Goal: Task Accomplishment & Management: Use online tool/utility

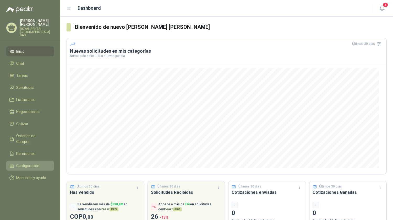
click at [28, 163] on span "Configuración" at bounding box center [27, 166] width 23 height 6
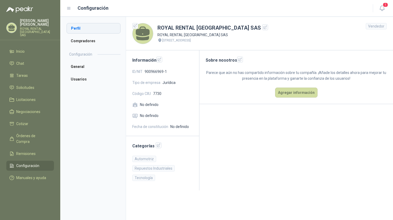
click at [105, 28] on li "Perfil" at bounding box center [94, 28] width 54 height 10
click at [156, 147] on icon "button" at bounding box center [158, 145] width 4 height 4
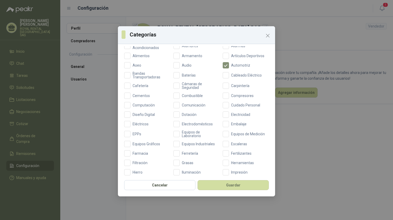
scroll to position [49, 0]
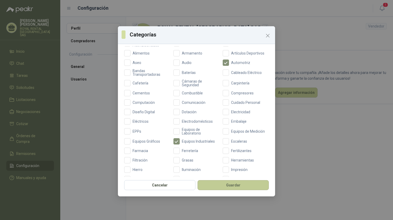
click at [239, 185] on button "Guardar" at bounding box center [233, 185] width 71 height 10
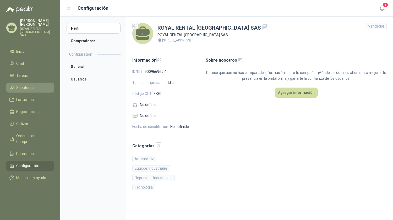
click at [25, 85] on span "Solicitudes" at bounding box center [25, 88] width 18 height 6
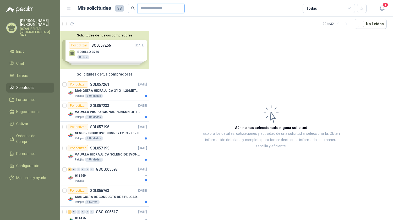
click at [147, 8] on input "text" at bounding box center [159, 8] width 37 height 9
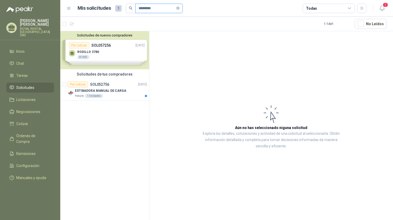
type input "*********"
click at [117, 88] on div "ESTIBADORA MANUAL DE CARGA" at bounding box center [111, 91] width 72 height 6
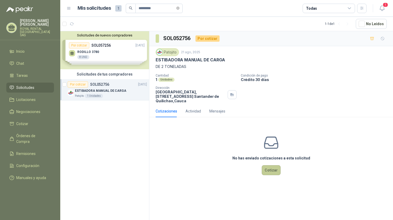
click at [277, 171] on button "Cotizar" at bounding box center [271, 170] width 19 height 10
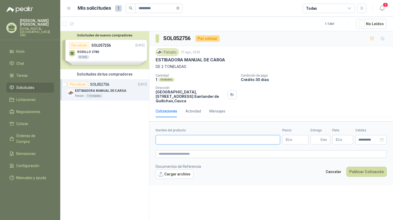
click at [235, 141] on input "Nombre del producto" at bounding box center [218, 139] width 124 height 9
type input "**********"
click at [180, 177] on button "Cargar archivo" at bounding box center [175, 173] width 38 height 9
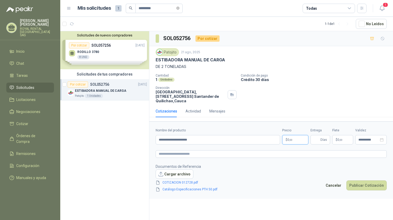
click at [294, 139] on p "$ 0 ,00" at bounding box center [295, 139] width 26 height 9
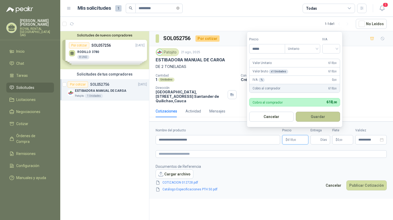
type input "*****"
click at [316, 116] on button "Guardar" at bounding box center [318, 117] width 45 height 10
click at [337, 48] on input "search" at bounding box center [332, 48] width 12 height 8
click at [334, 59] on div "19%" at bounding box center [333, 60] width 10 height 6
click at [318, 119] on button "Guardar" at bounding box center [318, 117] width 45 height 10
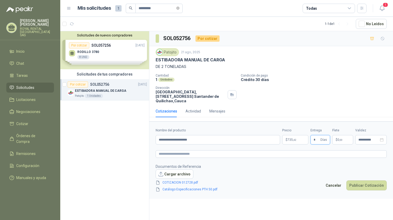
type input "*"
click at [337, 140] on span "$" at bounding box center [337, 139] width 2 height 3
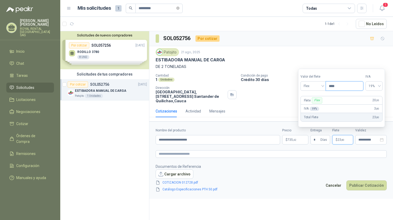
type input "****"
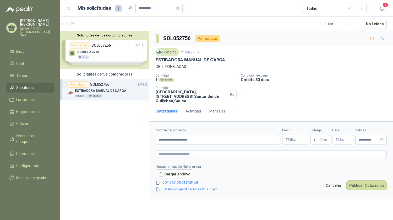
click at [341, 164] on footer "Documentos de Referencia Cargar archivo COTIZACION 012728.pdf Catálogo Especifi…" at bounding box center [271, 178] width 231 height 29
click at [364, 141] on input "**********" at bounding box center [369, 139] width 20 height 3
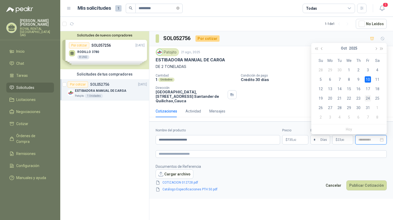
type input "**********"
click at [366, 97] on div "24" at bounding box center [368, 98] width 6 height 6
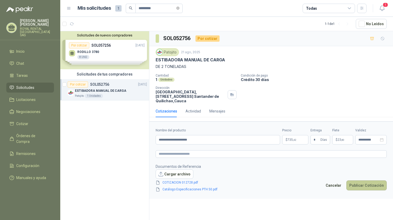
click at [363, 183] on button "Publicar Cotización" at bounding box center [366, 185] width 40 height 10
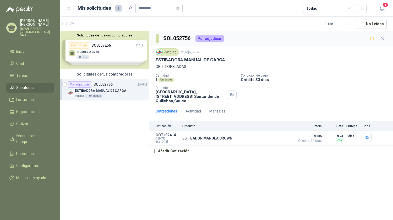
click at [23, 85] on span "Solicitudes" at bounding box center [25, 88] width 18 height 6
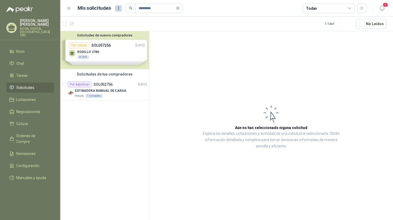
click at [25, 85] on span "Solicitudes" at bounding box center [25, 88] width 18 height 6
click at [29, 50] on li "Inicio" at bounding box center [29, 51] width 41 height 6
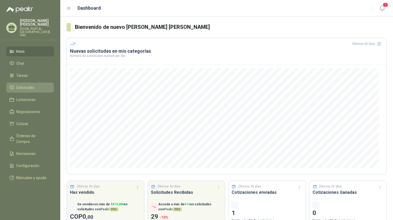
click at [24, 86] on span "Solicitudes" at bounding box center [25, 88] width 18 height 6
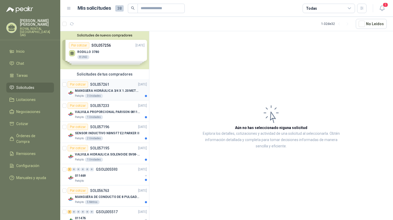
click at [114, 97] on div "Patojito 3 Unidades" at bounding box center [111, 96] width 72 height 4
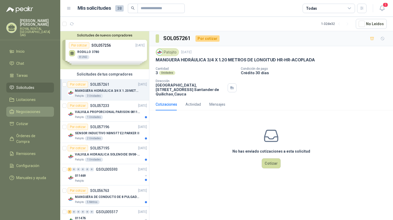
click at [37, 109] on span "Negociaciones" at bounding box center [28, 112] width 24 height 6
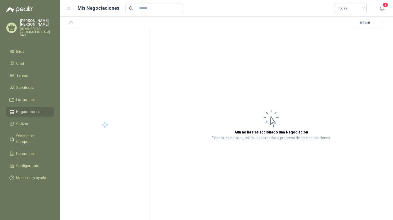
click at [37, 109] on span "Negociaciones" at bounding box center [28, 112] width 24 height 6
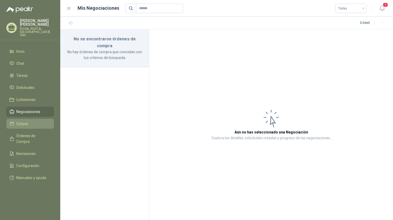
click at [29, 121] on li "Cotizar" at bounding box center [29, 124] width 41 height 6
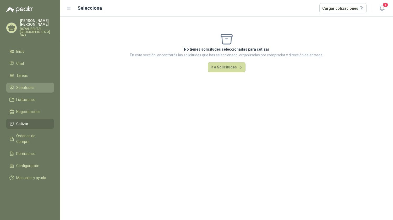
click at [25, 85] on span "Solicitudes" at bounding box center [25, 88] width 18 height 6
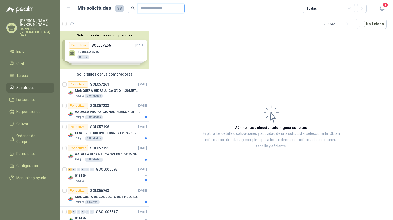
click at [157, 7] on input "text" at bounding box center [159, 8] width 37 height 9
type input "*********"
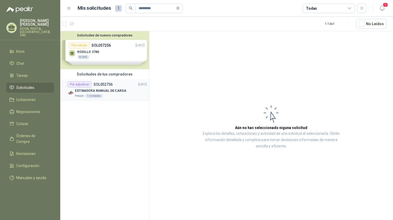
click at [119, 94] on div "Patojito 1 Unidades" at bounding box center [111, 96] width 72 height 4
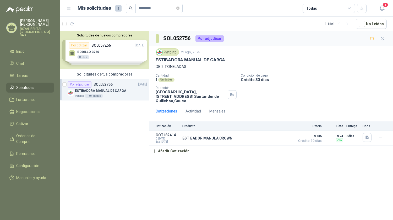
click at [27, 85] on span "Solicitudes" at bounding box center [25, 88] width 18 height 6
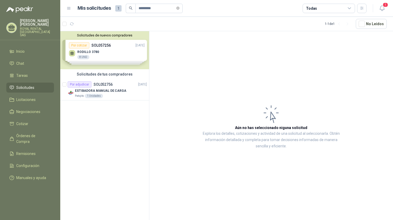
click at [27, 85] on span "Solicitudes" at bounding box center [25, 88] width 18 height 6
click at [24, 51] on link "Inicio" at bounding box center [30, 51] width 48 height 10
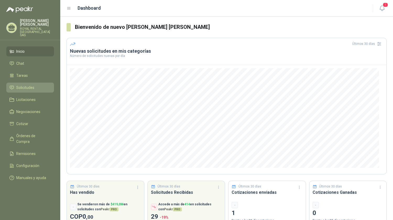
click at [23, 85] on span "Solicitudes" at bounding box center [25, 88] width 18 height 6
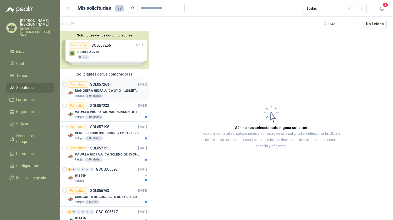
click at [111, 88] on div "MANGUERA HIDRÁULICA 3/4 X 1.20 METROS DE LONGITUD HR-HR-ACOPLADA" at bounding box center [111, 91] width 72 height 6
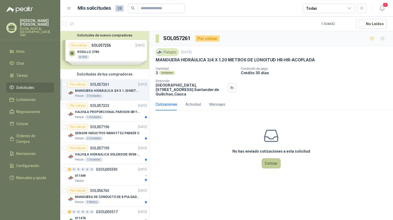
click at [276, 164] on button "Cotizar" at bounding box center [271, 163] width 19 height 10
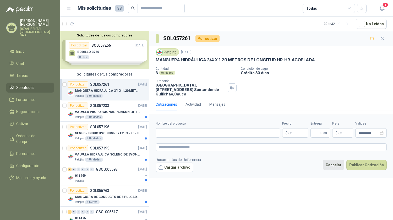
click at [337, 165] on button "Cancelar" at bounding box center [333, 165] width 21 height 10
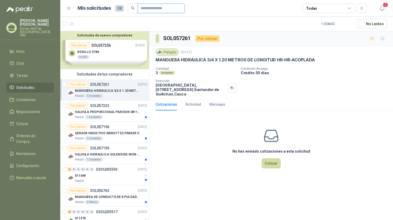
click at [148, 7] on input "text" at bounding box center [159, 8] width 37 height 9
type input "*********"
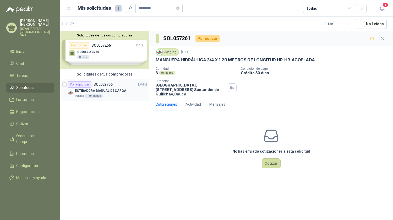
click at [111, 89] on p "ESTIBADORA MANUAL DE CARGA" at bounding box center [100, 90] width 51 height 5
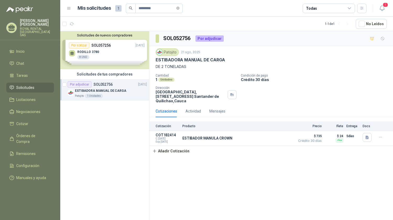
click at [351, 149] on div "Cotización Producto Precio [PERSON_NAME] Entrega Docs COT182414 C: [DATE] Exp: …" at bounding box center [271, 138] width 244 height 35
click at [26, 48] on li "Inicio" at bounding box center [29, 51] width 41 height 6
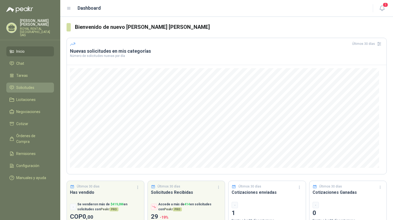
click at [29, 86] on span "Solicitudes" at bounding box center [25, 88] width 18 height 6
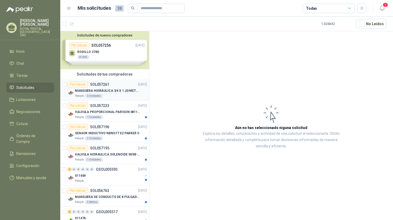
click at [105, 96] on div "Patojito 3 Unidades" at bounding box center [111, 96] width 72 height 4
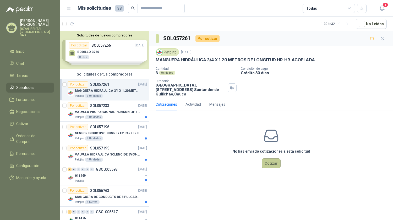
click at [271, 166] on button "Cotizar" at bounding box center [271, 163] width 19 height 10
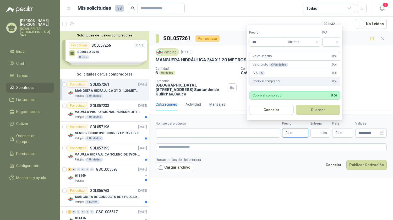
click at [297, 129] on p "$ 0 ,00" at bounding box center [295, 132] width 26 height 9
click at [337, 41] on input "search" at bounding box center [332, 41] width 12 height 8
click at [332, 52] on div "19%" at bounding box center [333, 53] width 10 height 6
click at [274, 110] on button "Cancelar" at bounding box center [271, 110] width 45 height 10
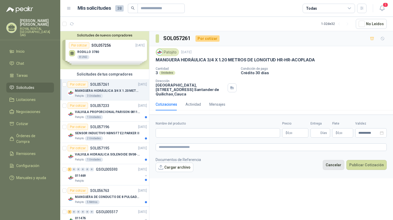
click at [334, 163] on button "Cancelar" at bounding box center [333, 165] width 21 height 10
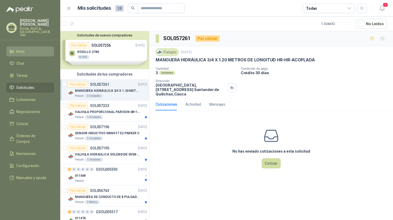
click at [21, 46] on link "Inicio" at bounding box center [30, 51] width 48 height 10
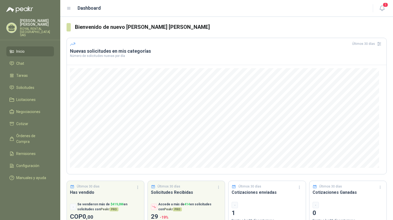
click at [20, 48] on span "Inicio" at bounding box center [20, 51] width 8 height 6
